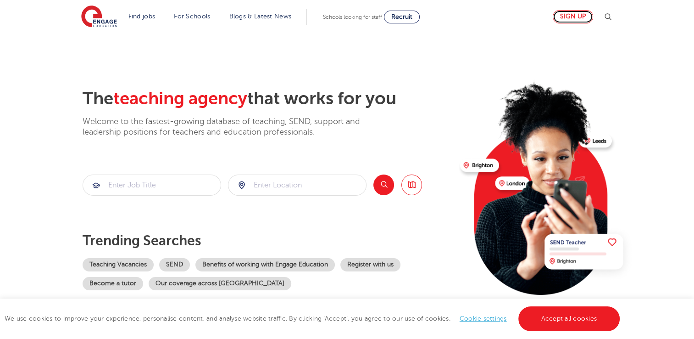
click at [593, 13] on link "Sign up" at bounding box center [573, 16] width 40 height 13
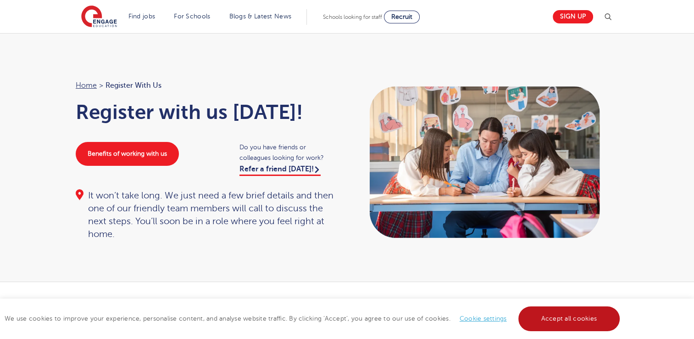
click at [593, 309] on link "Accept all cookies" at bounding box center [569, 318] width 102 height 25
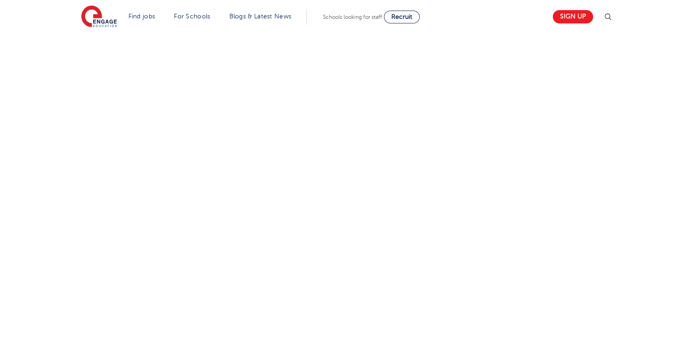
scroll to position [413, 0]
click at [441, 128] on div "Let us know more about you!" at bounding box center [347, 144] width 557 height 486
click at [474, 201] on div "Let us know more about you!" at bounding box center [347, 144] width 557 height 486
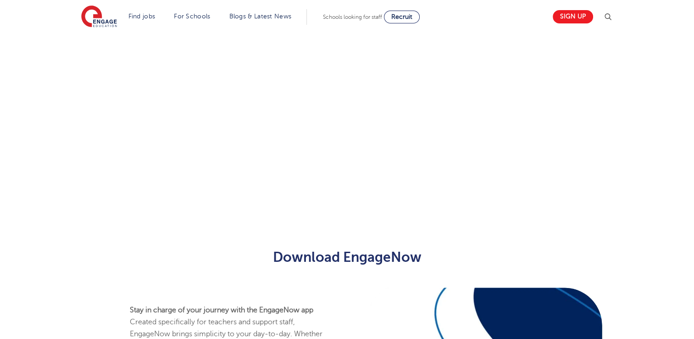
scroll to position [505, 0]
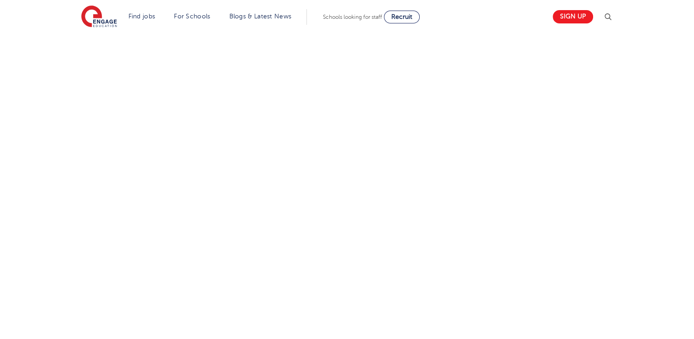
click at [449, 254] on div "Let us know more about you!" at bounding box center [347, 94] width 557 height 571
click at [514, 288] on div "Let us know more about you!" at bounding box center [347, 179] width 557 height 407
click at [469, 217] on div "Let us know more about you!" at bounding box center [347, 175] width 557 height 399
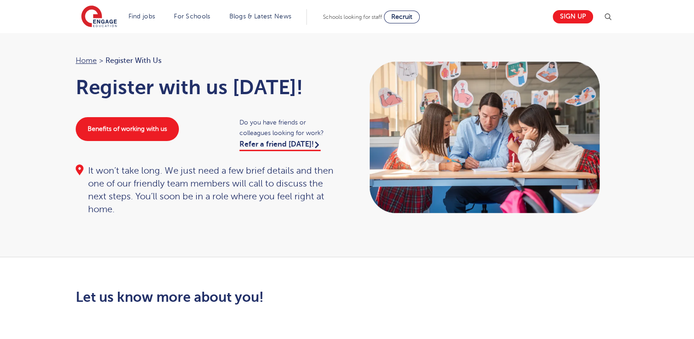
scroll to position [0, 0]
